Goal: Information Seeking & Learning: Learn about a topic

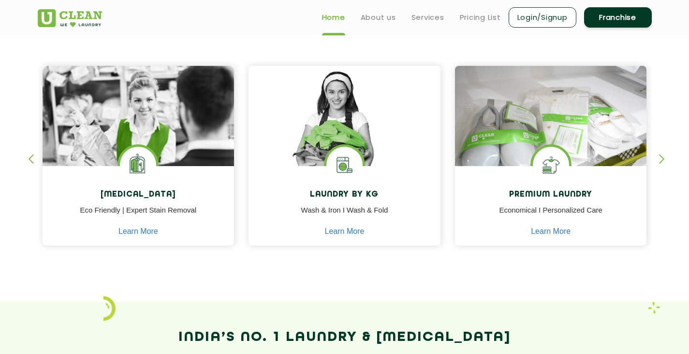
scroll to position [382, 0]
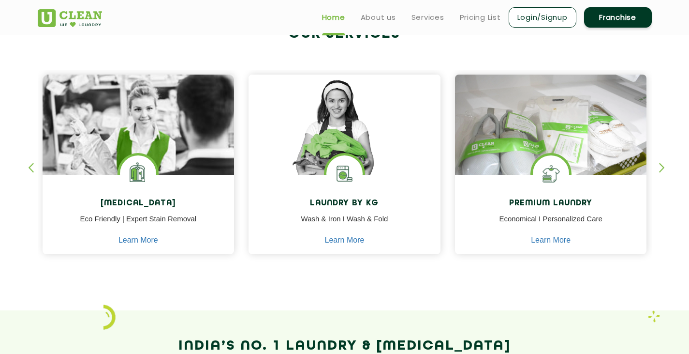
drag, startPoint x: 693, startPoint y: 31, endPoint x: 694, endPoint y: 73, distance: 41.6
click at [473, 17] on link "Pricing List" at bounding box center [480, 18] width 41 height 12
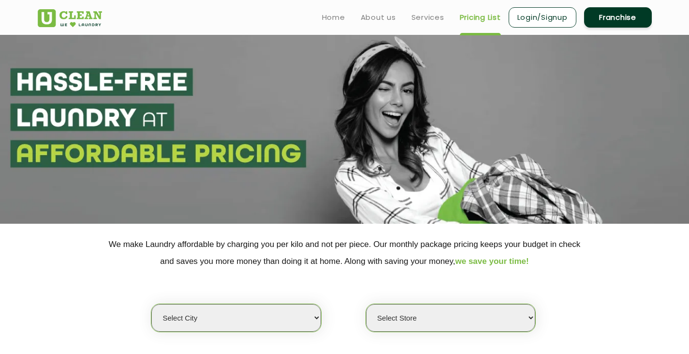
select select "0"
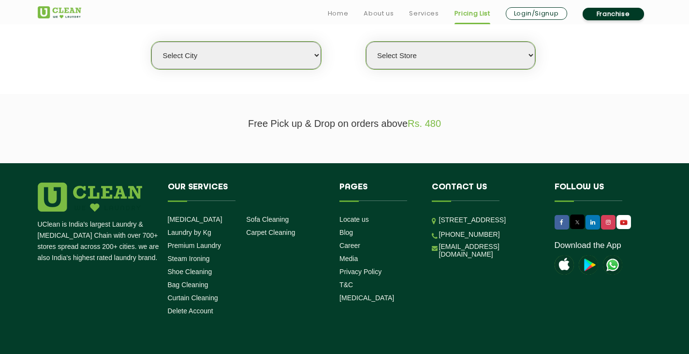
scroll to position [259, 0]
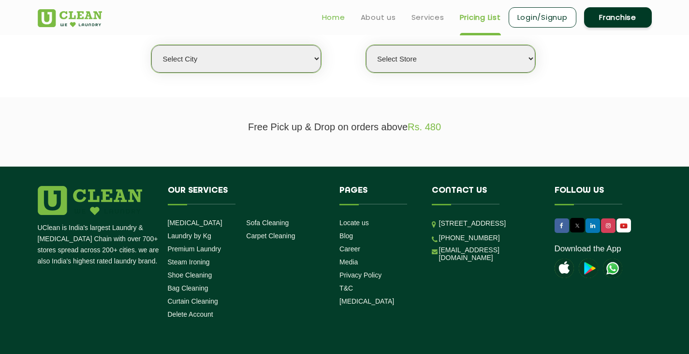
click at [334, 21] on link "Home" at bounding box center [333, 18] width 23 height 12
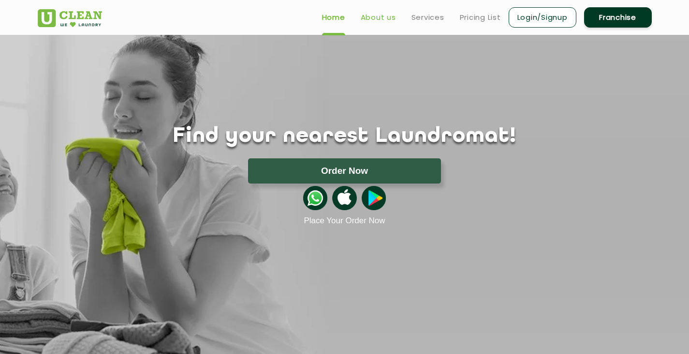
click at [377, 15] on link "About us" at bounding box center [378, 18] width 35 height 12
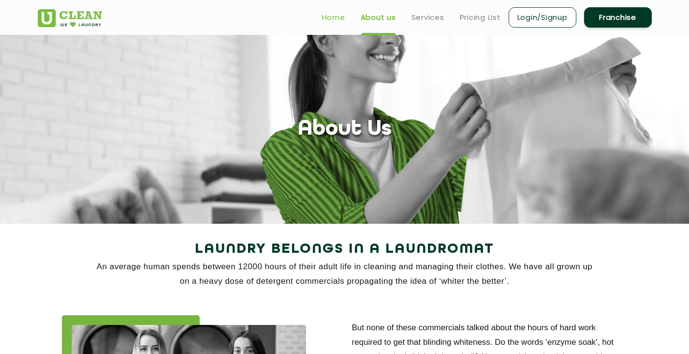
click at [335, 16] on link "Home" at bounding box center [333, 18] width 23 height 12
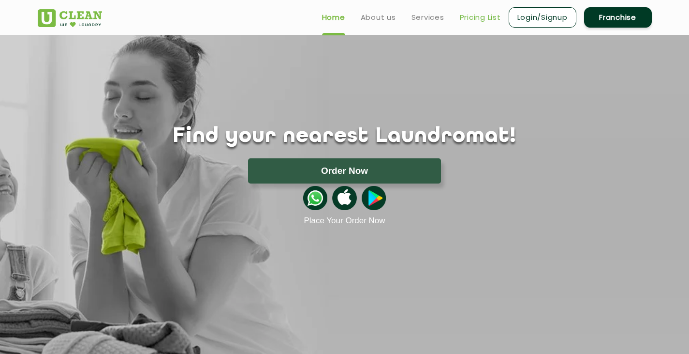
click at [470, 20] on link "Pricing List" at bounding box center [480, 18] width 41 height 12
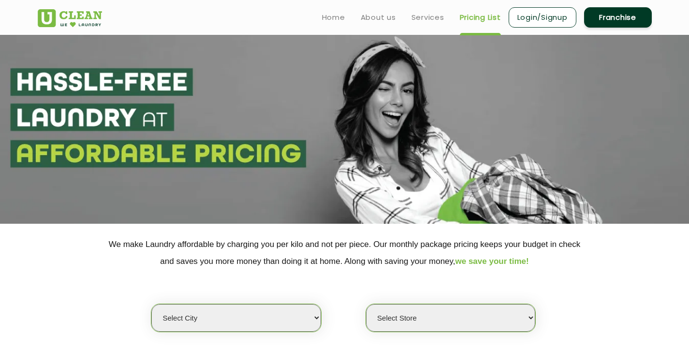
select select "0"
click at [292, 318] on select "Select city Aalo Agartala Agra Ahmedabad Akola Aligarh Alwar - UClean Select Am…" at bounding box center [235, 318] width 169 height 28
click at [291, 310] on select "Select city Aalo Agartala Agra Ahmedabad Akola Aligarh Alwar - UClean Select Am…" at bounding box center [235, 318] width 169 height 28
click at [427, 309] on select "Select Store" at bounding box center [450, 318] width 169 height 28
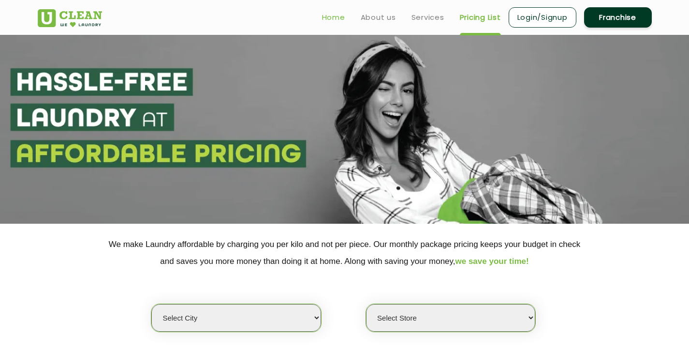
click at [333, 18] on link "Home" at bounding box center [333, 18] width 23 height 12
